Goal: Information Seeking & Learning: Check status

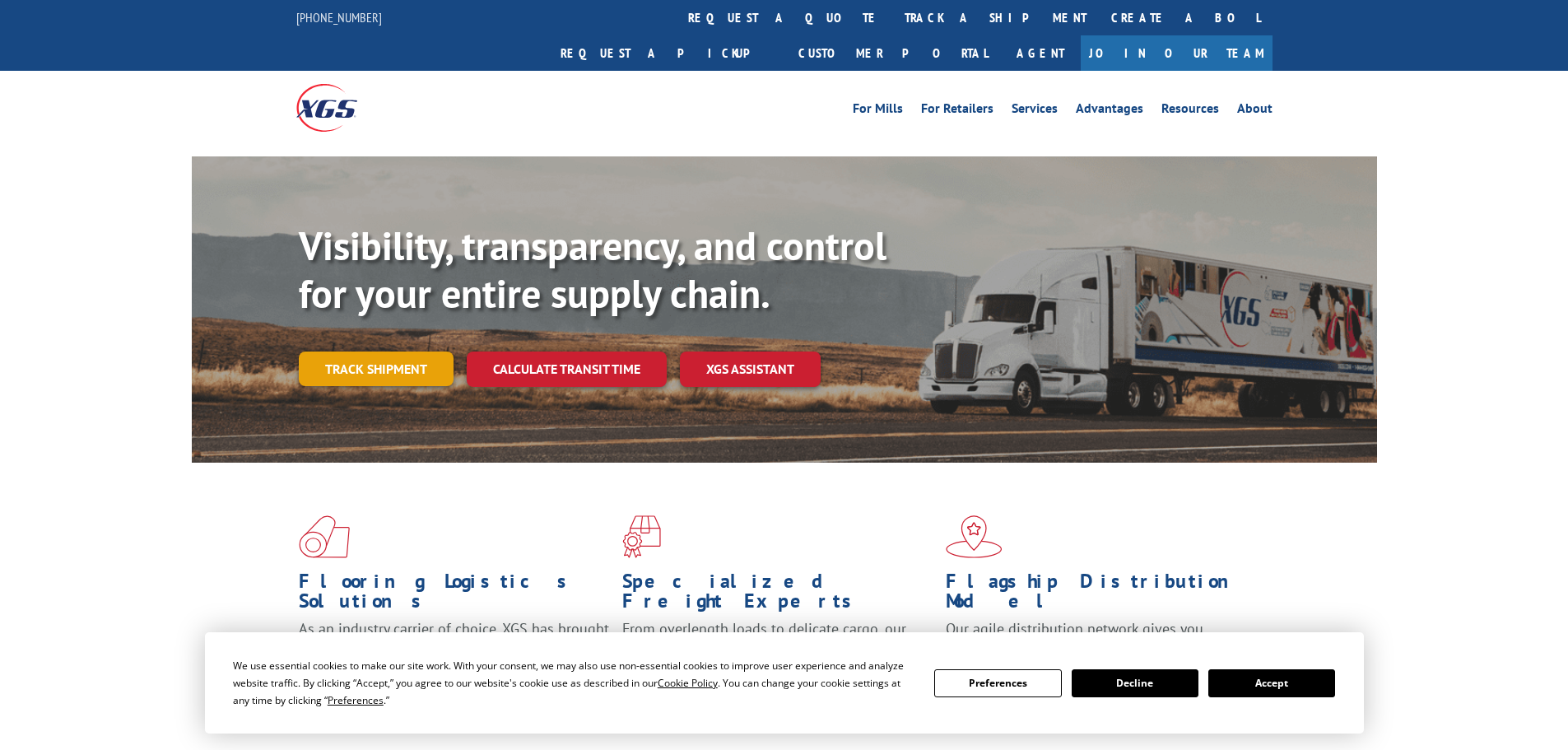
click at [356, 352] on link "Track shipment" at bounding box center [376, 368] width 155 height 34
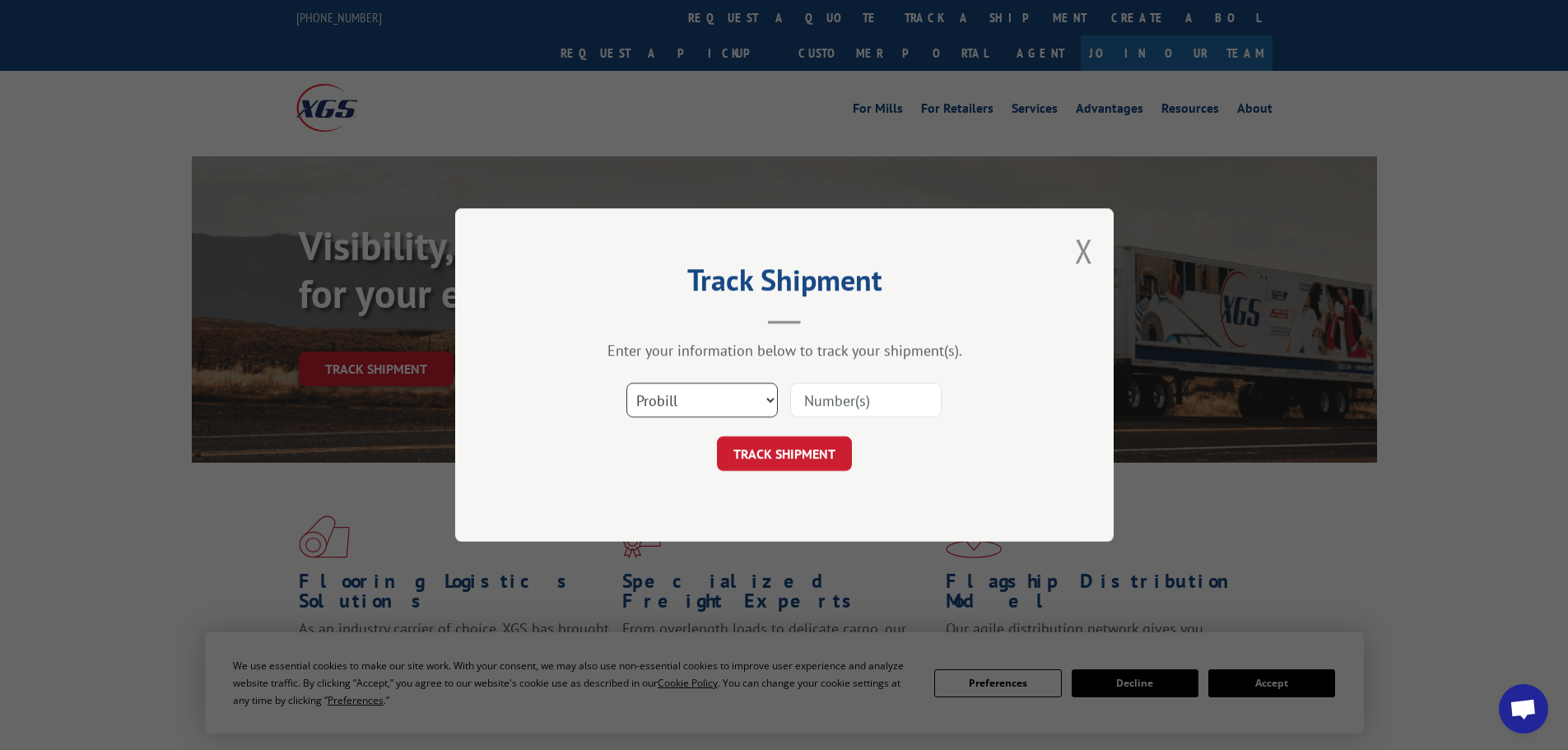
click at [753, 396] on select "Select category... Probill BOL PO" at bounding box center [701, 399] width 151 height 34
select select "bol"
click at [626, 383] on select "Select category... Probill BOL PO" at bounding box center [701, 399] width 151 height 34
click at [861, 383] on input at bounding box center [865, 399] width 151 height 34
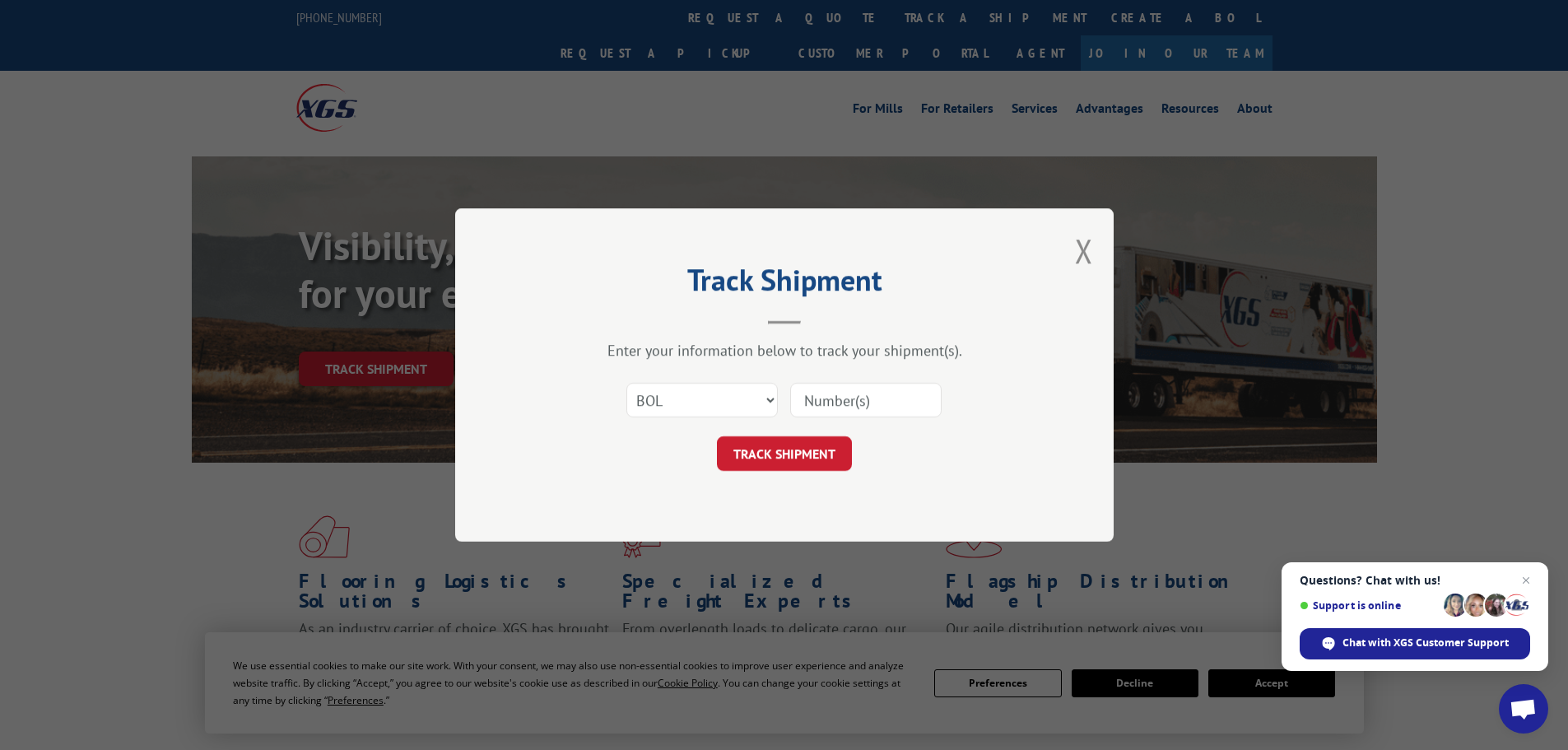
paste input "7063237"
type input "7063237"
click at [825, 452] on button "TRACK SHIPMENT" at bounding box center [784, 453] width 135 height 34
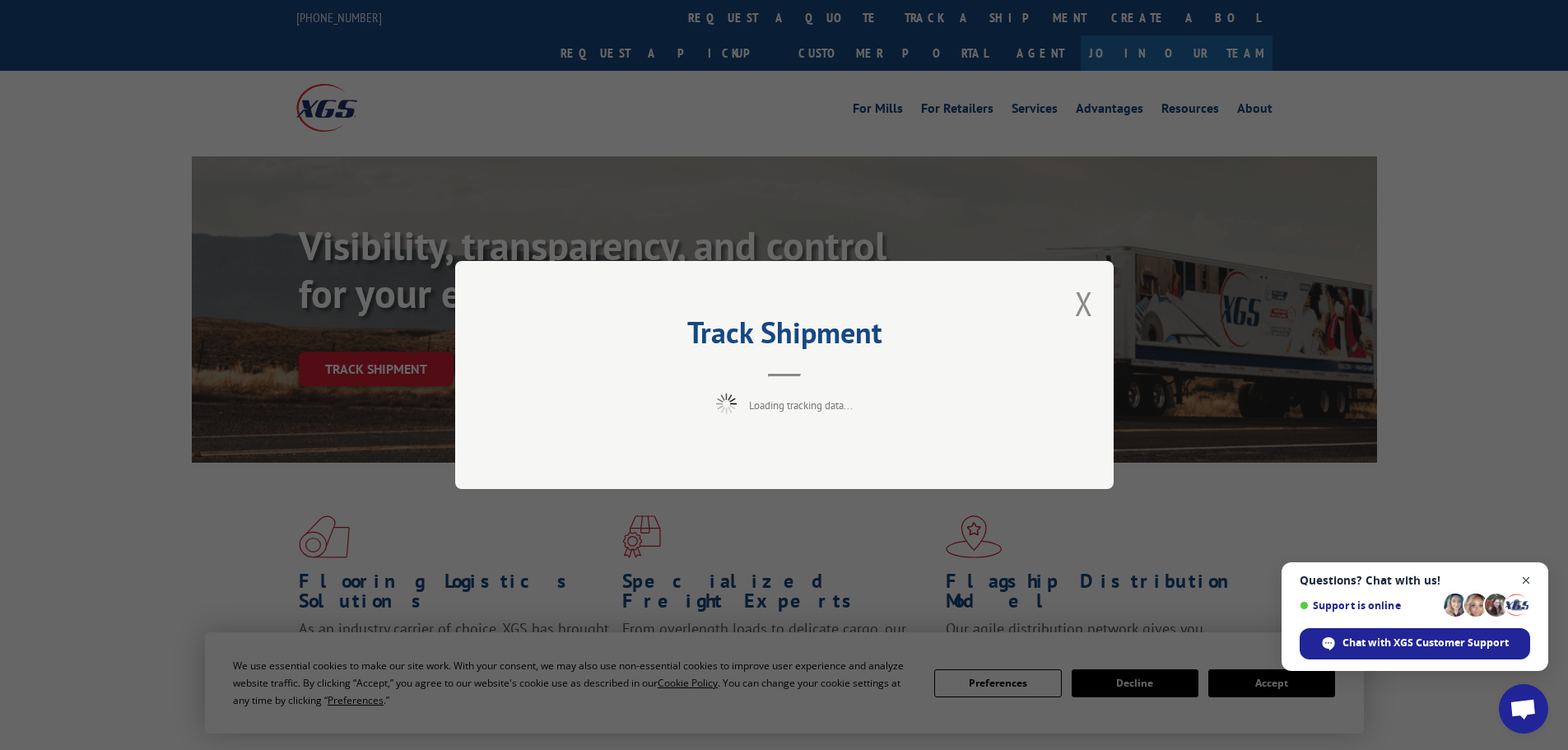
click at [1525, 581] on span "Close chat" at bounding box center [1526, 581] width 21 height 21
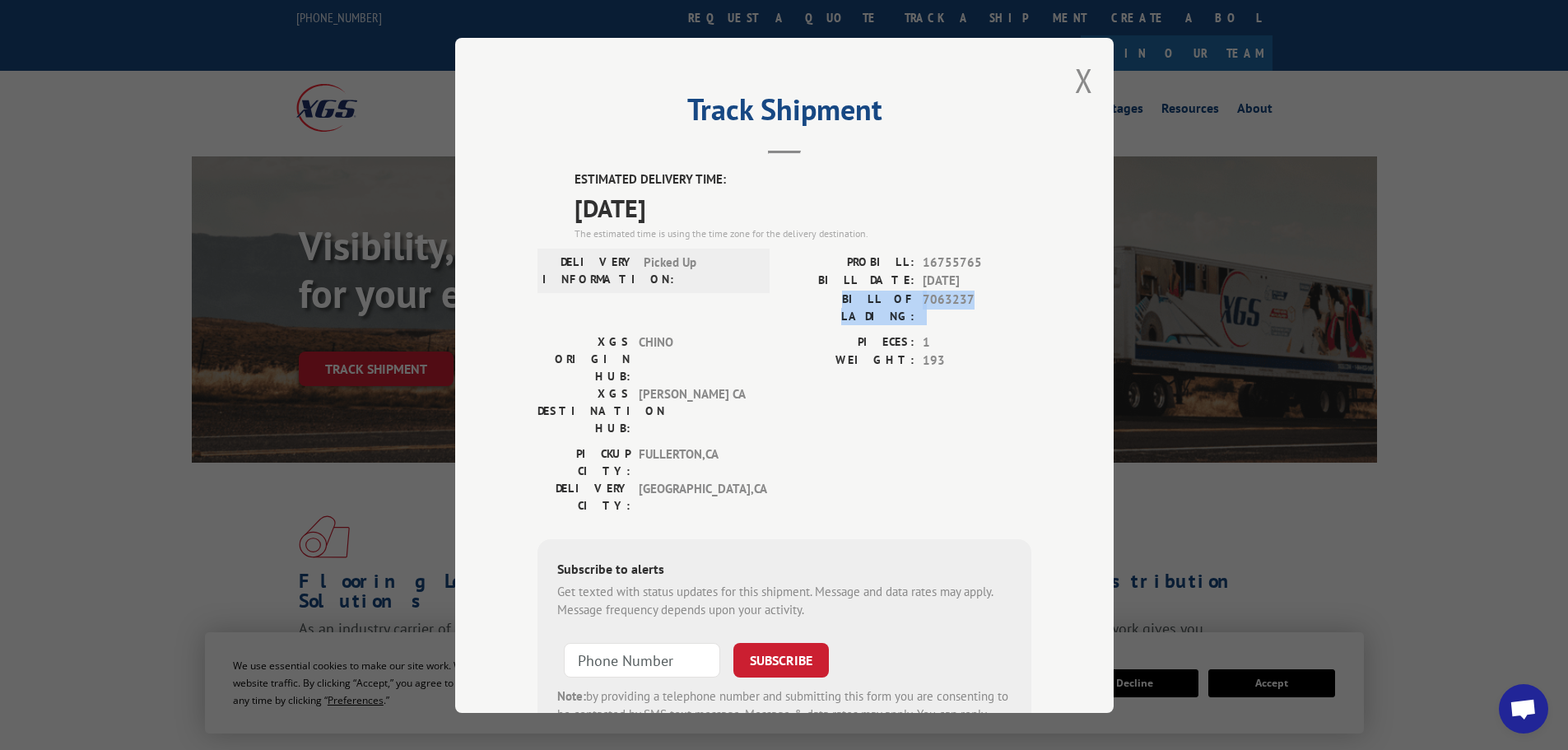
drag, startPoint x: 968, startPoint y: 296, endPoint x: 817, endPoint y: 299, distance: 151.0
click at [817, 299] on div "BILL OF LADING: 7063237" at bounding box center [907, 306] width 247 height 34
copy div "BILL OF LADING: 7063237"
